Goal: Transaction & Acquisition: Subscribe to service/newsletter

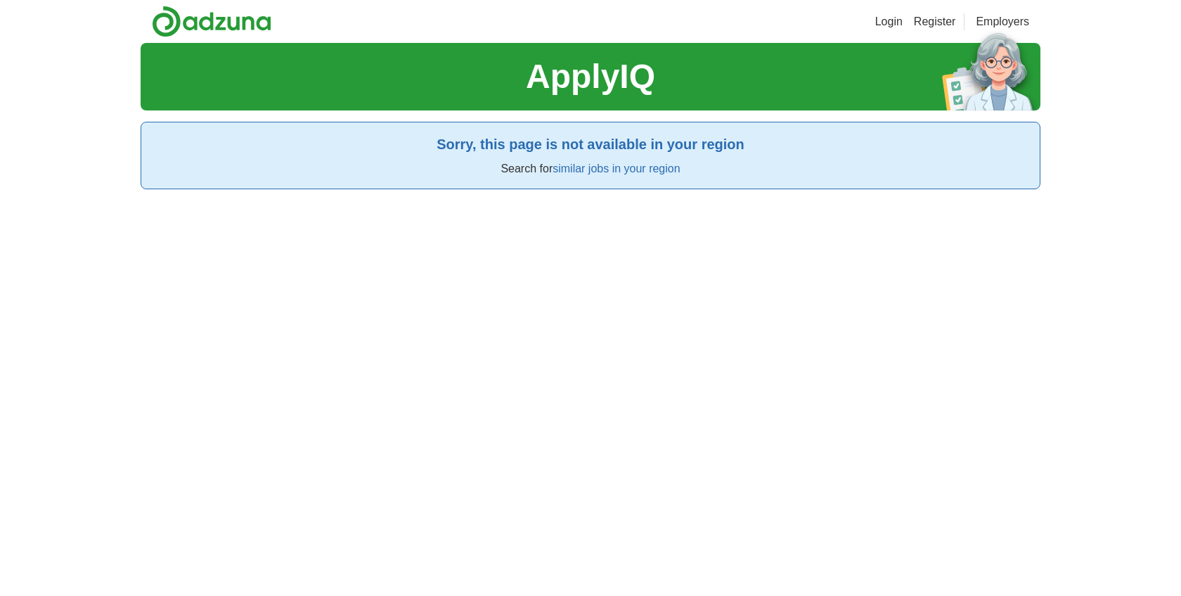
click at [940, 29] on link "Register" at bounding box center [935, 21] width 42 height 17
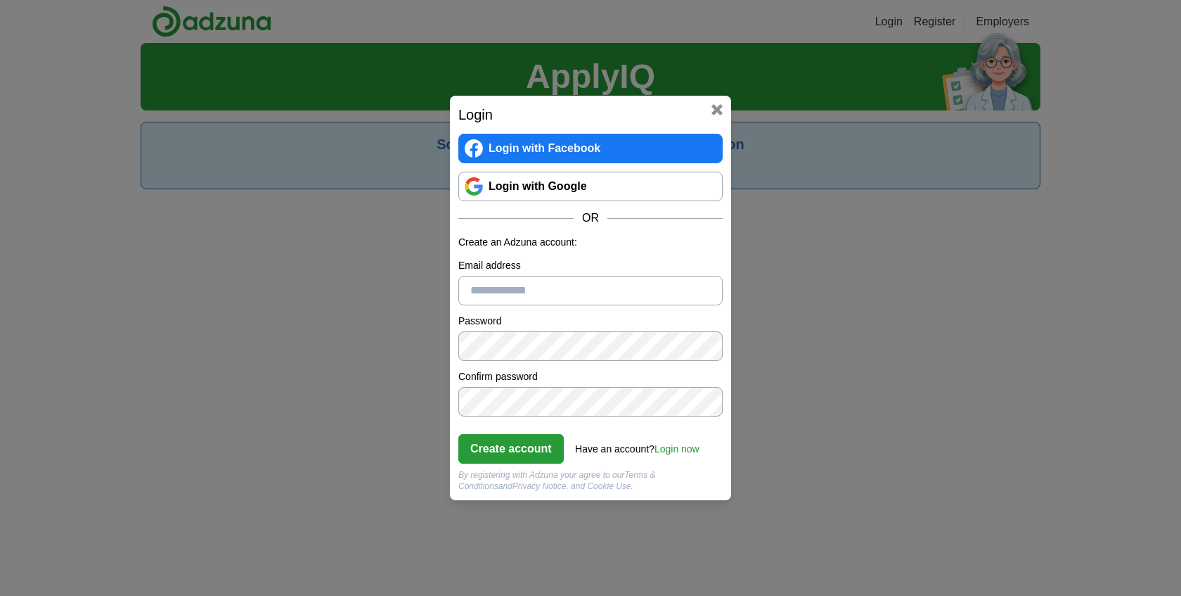
click at [576, 181] on link "Login with Google" at bounding box center [590, 187] width 264 height 30
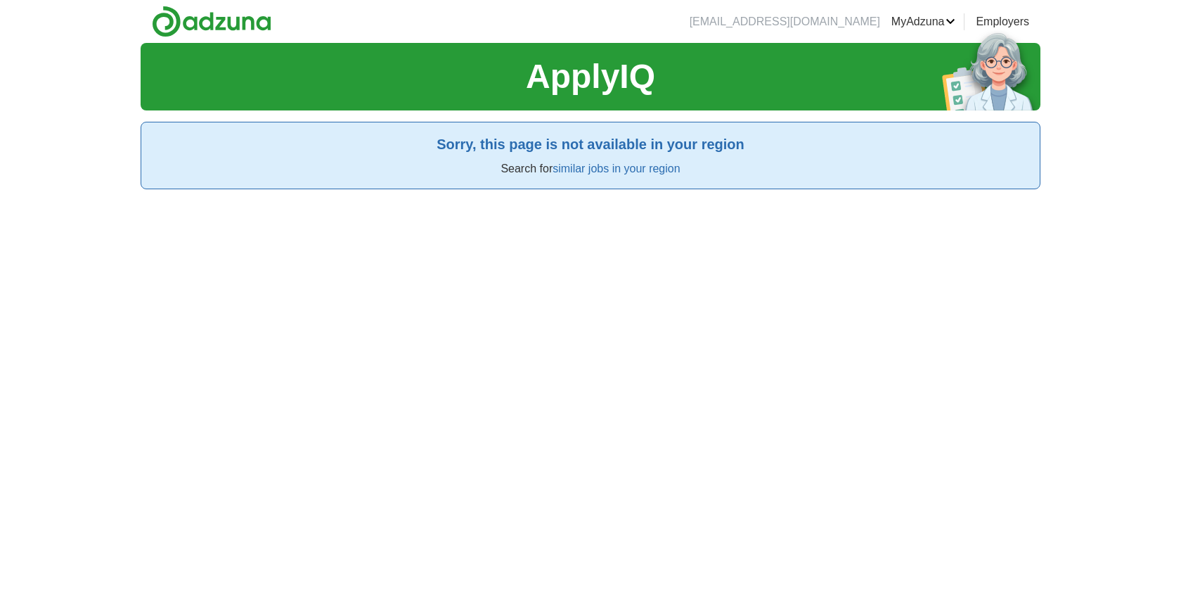
click at [636, 172] on link "similar jobs in your region" at bounding box center [616, 168] width 127 height 12
